Goal: Information Seeking & Learning: Learn about a topic

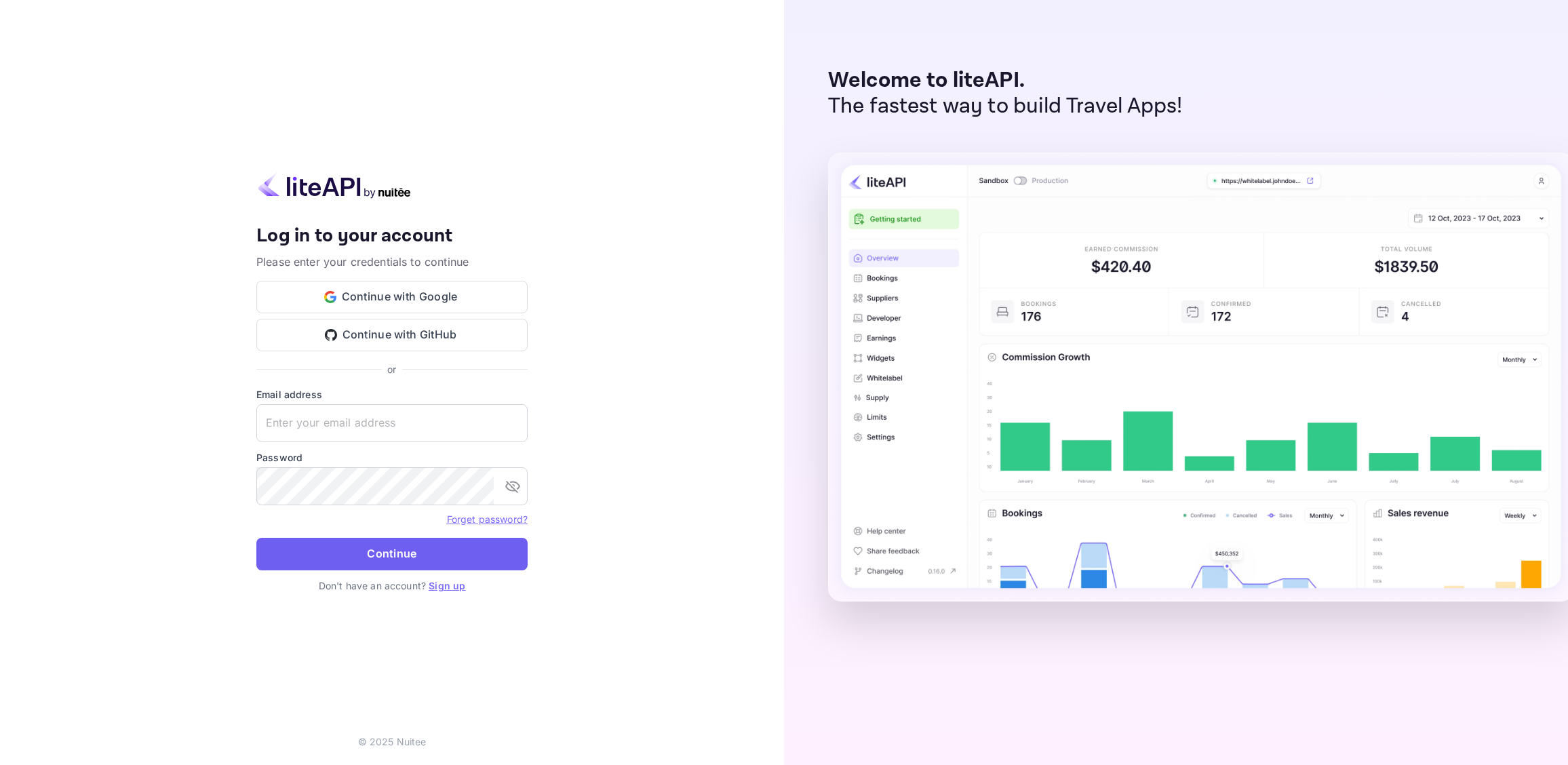
type input "[EMAIL_ADDRESS][DOMAIN_NAME]"
click at [400, 546] on button "Continue" at bounding box center [392, 554] width 271 height 32
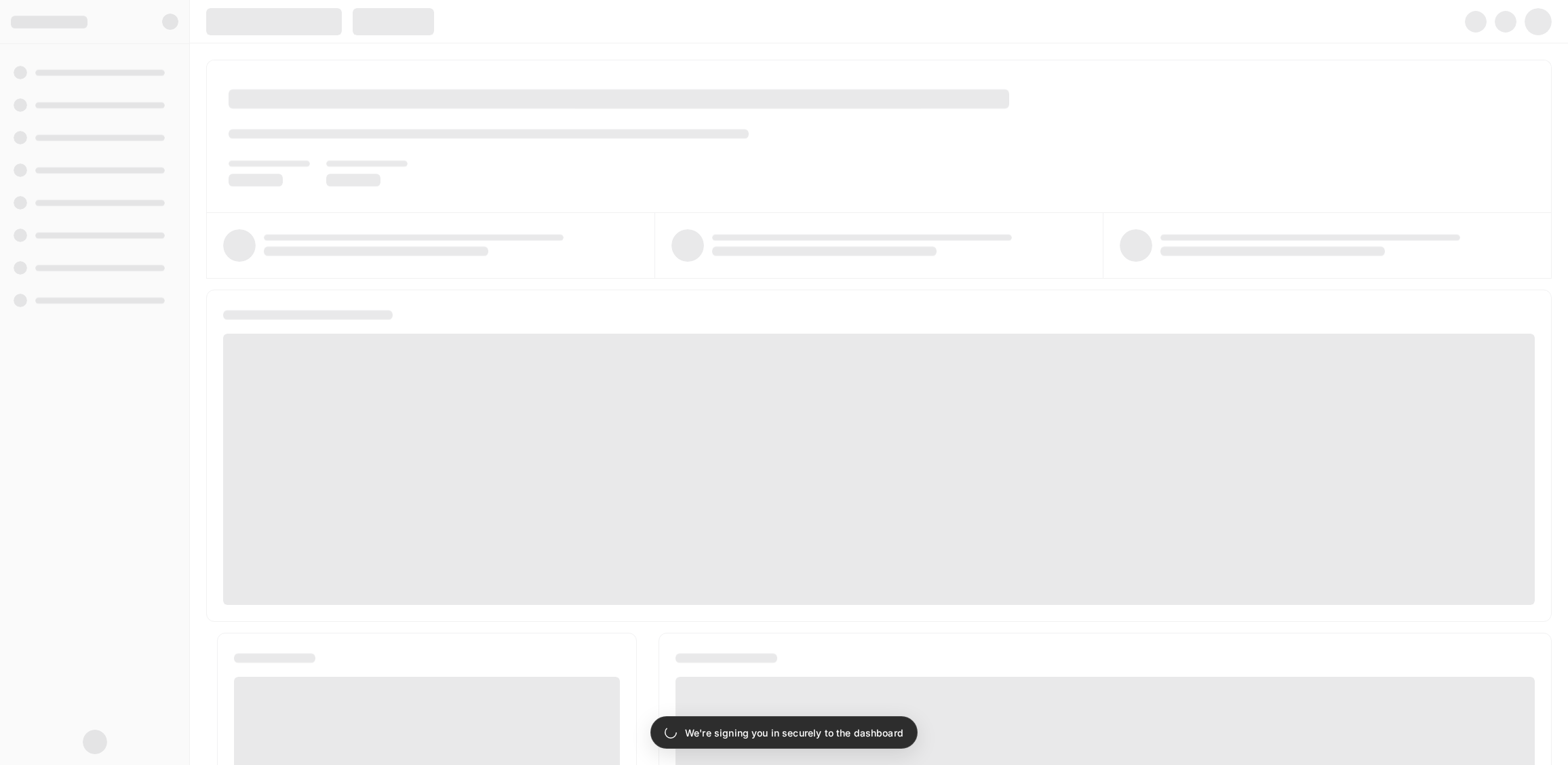
scroll to position [8, 0]
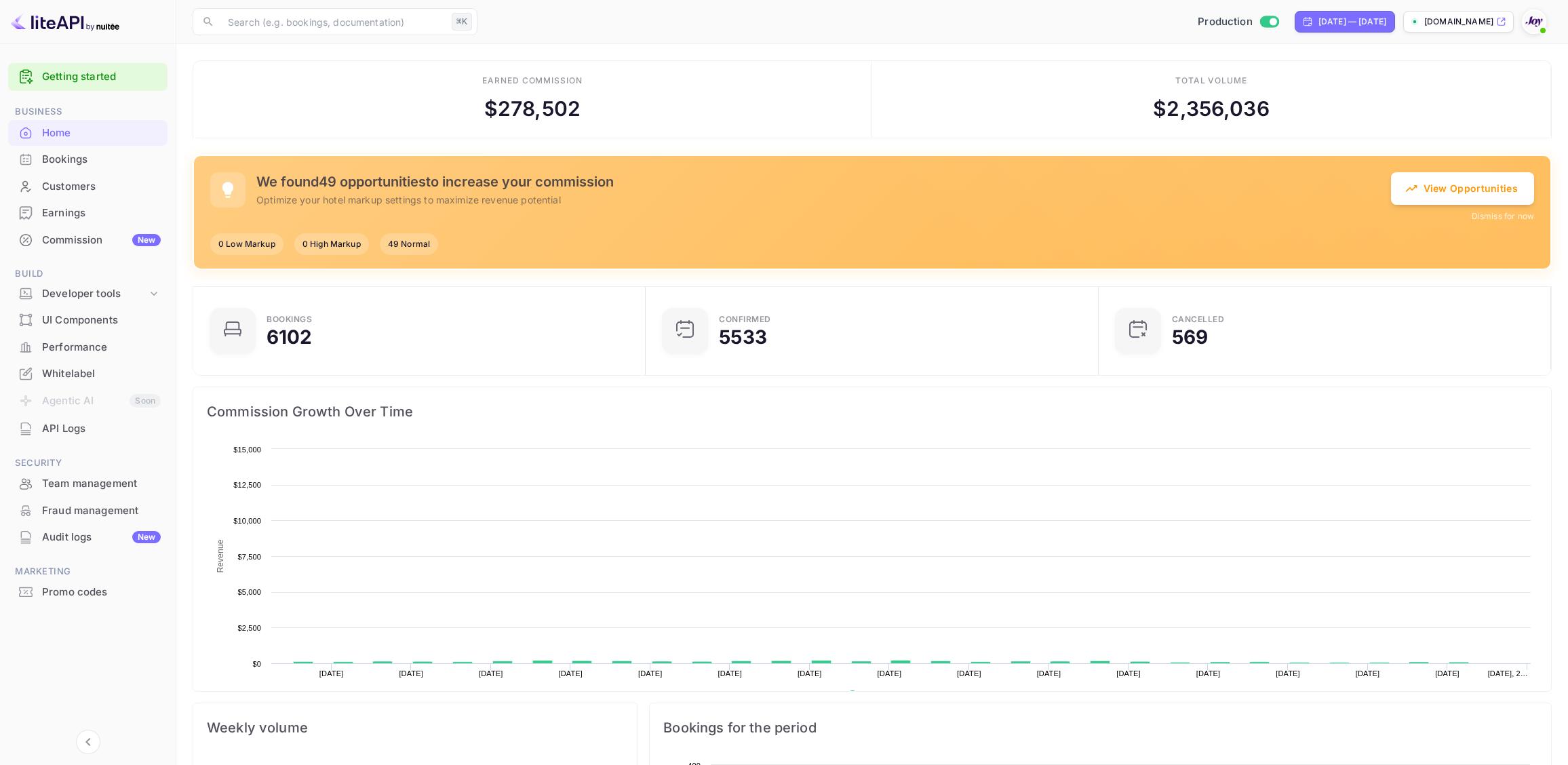
scroll to position [220, 444]
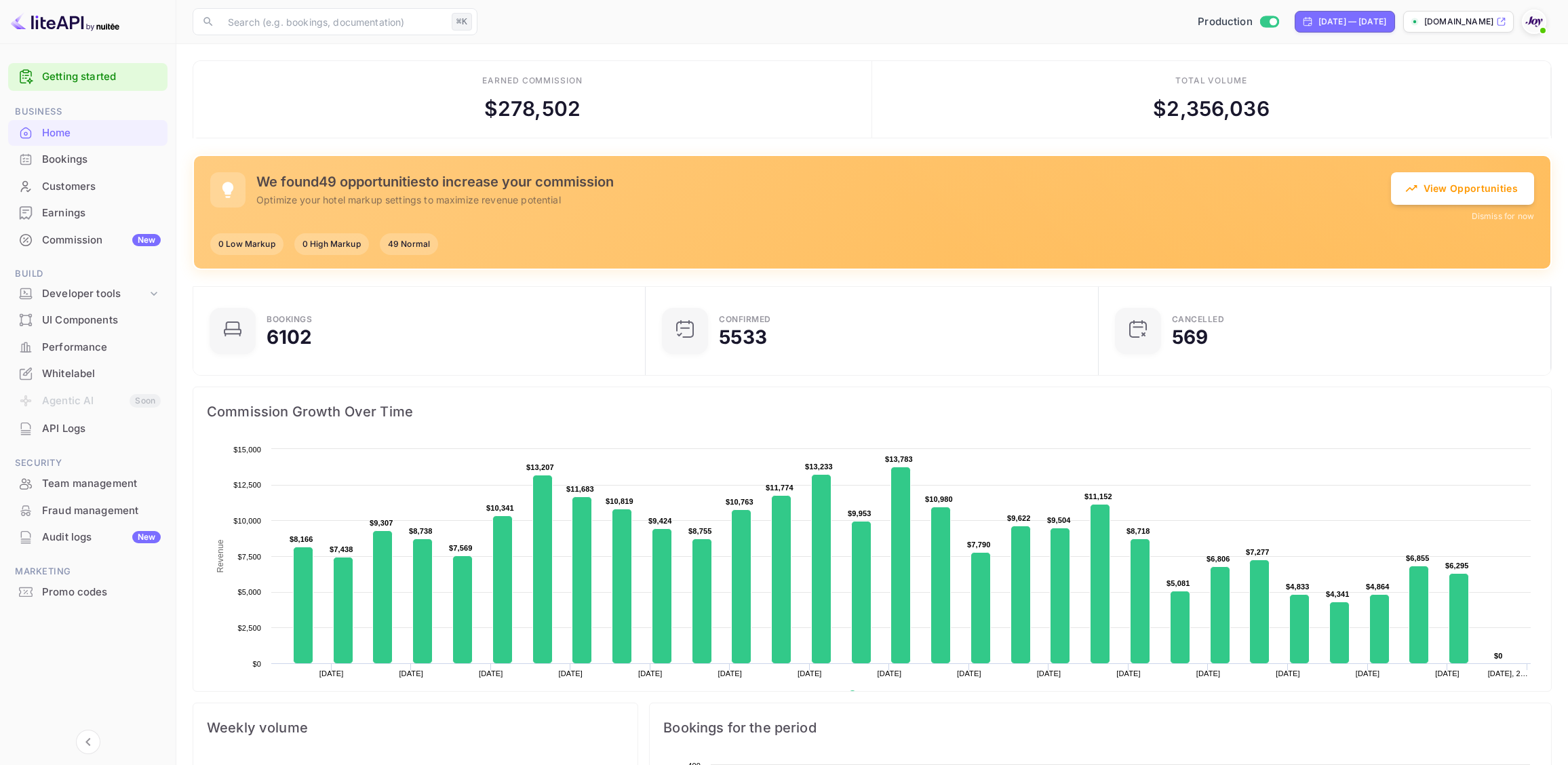
click at [68, 425] on div "API Logs" at bounding box center [101, 429] width 119 height 15
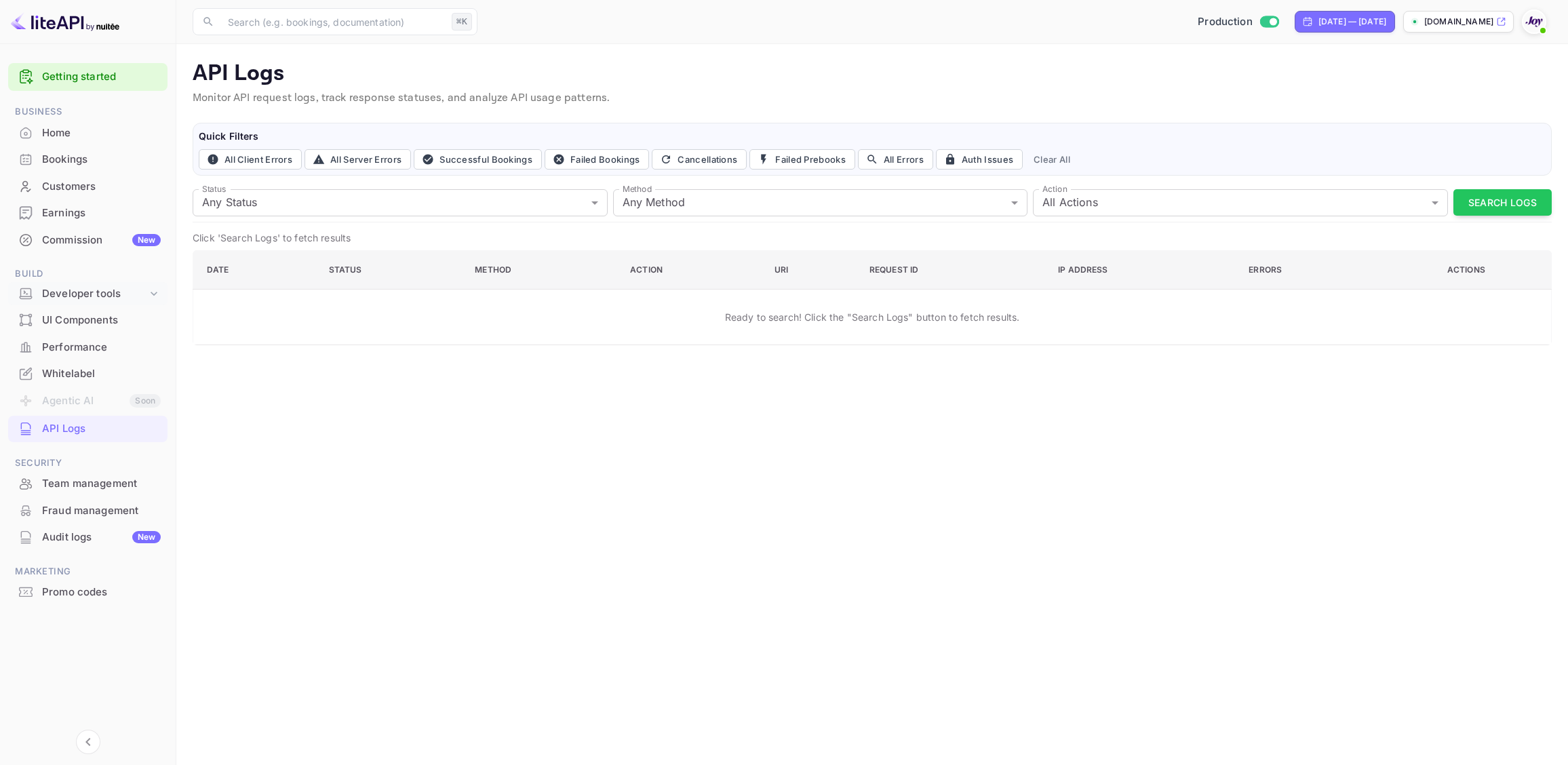
click at [90, 297] on div "Developer tools" at bounding box center [94, 294] width 105 height 15
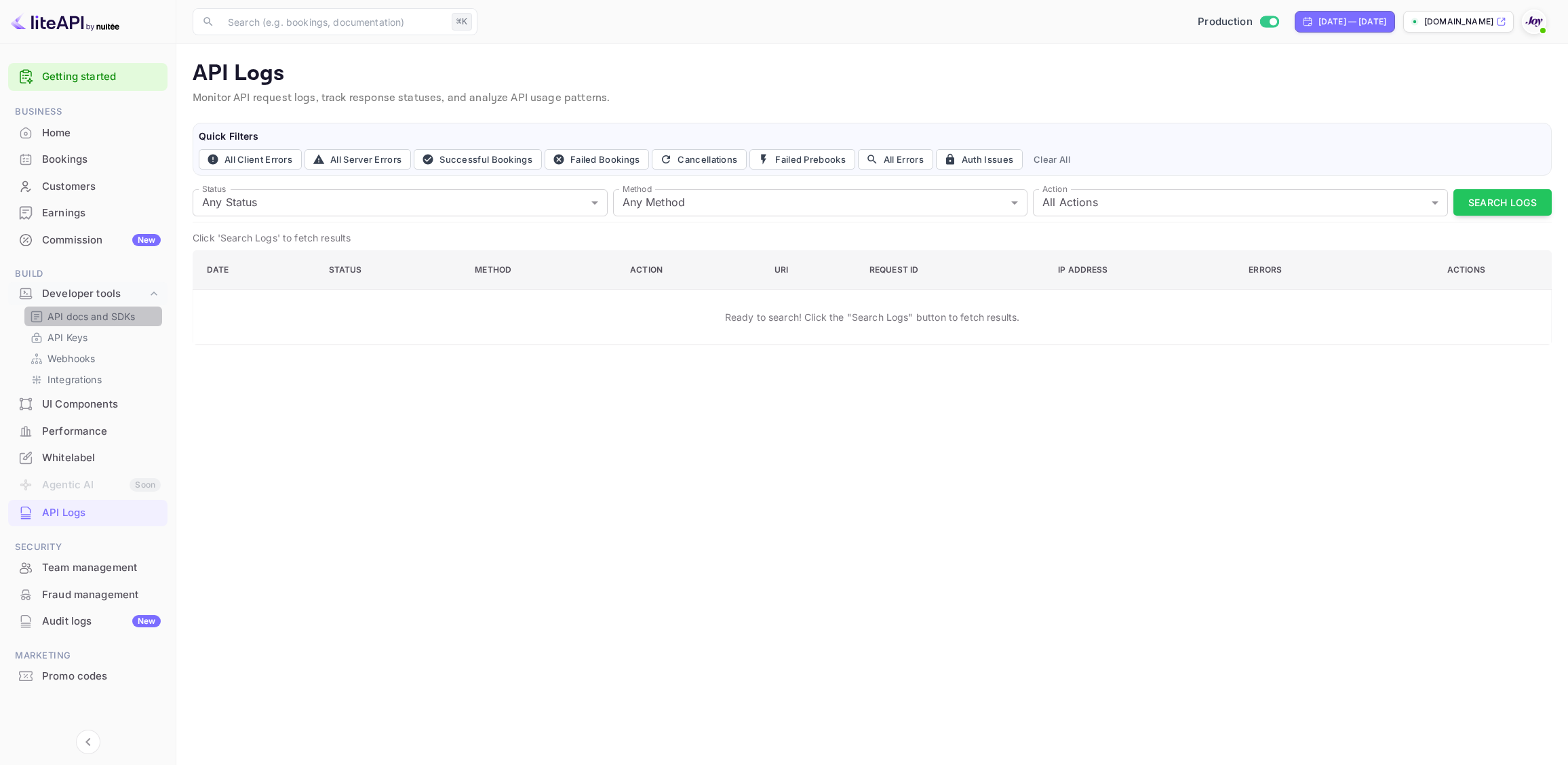
click at [82, 320] on p "API docs and SDKs" at bounding box center [91, 316] width 88 height 14
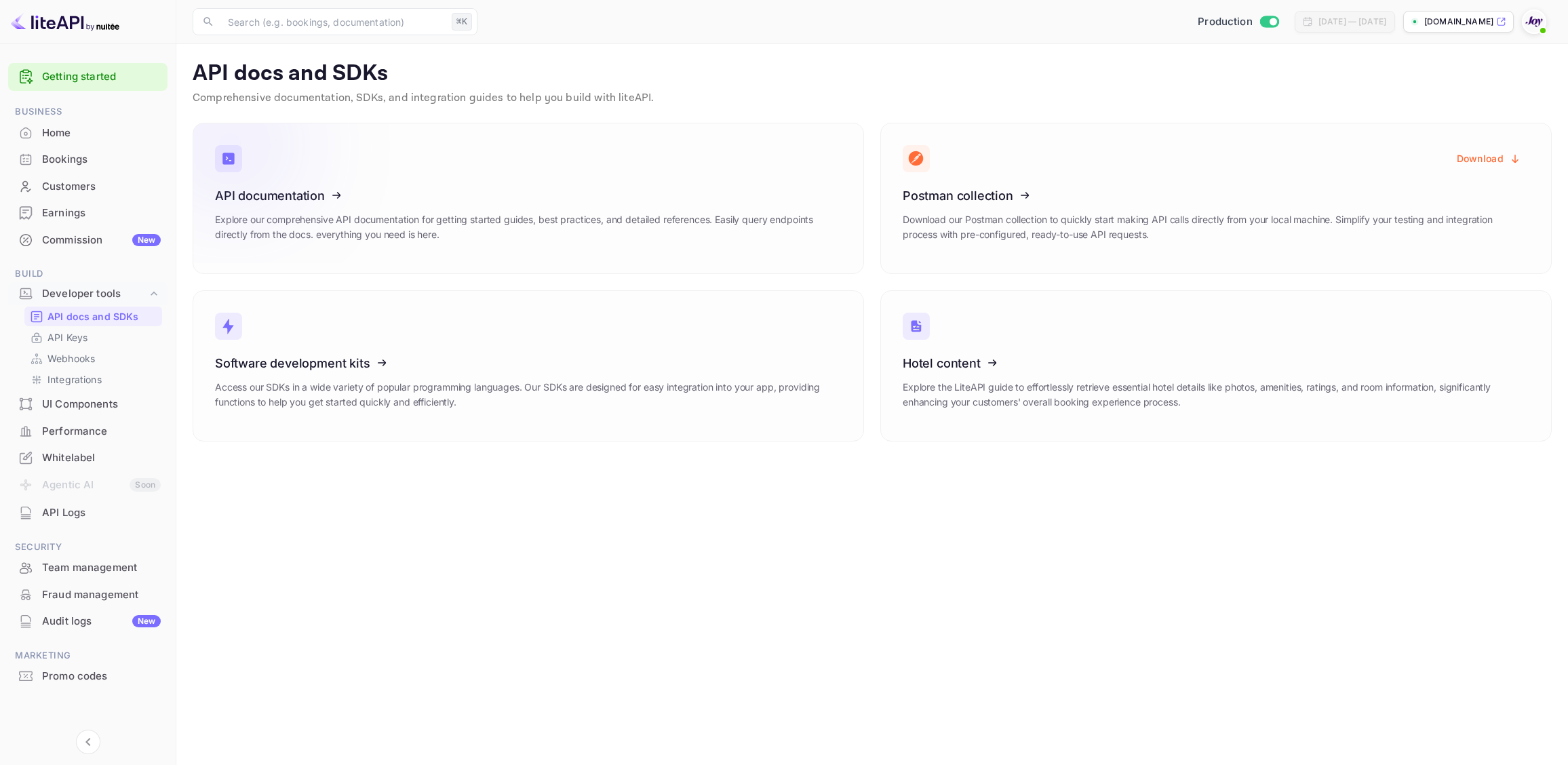
click at [361, 202] on icon at bounding box center [298, 194] width 211 height 140
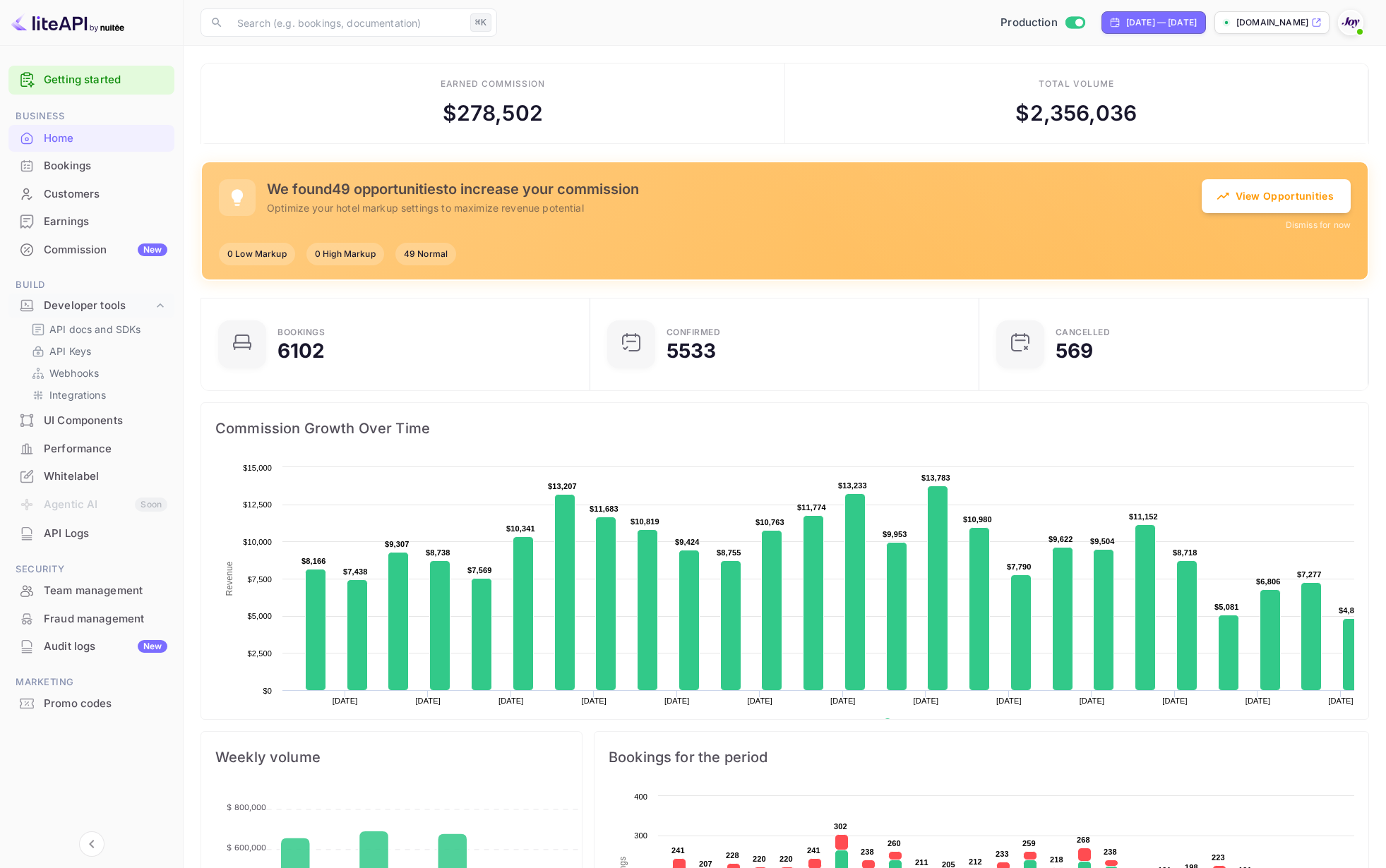
scroll to position [1, 1]
